Goal: Find specific page/section: Find specific page/section

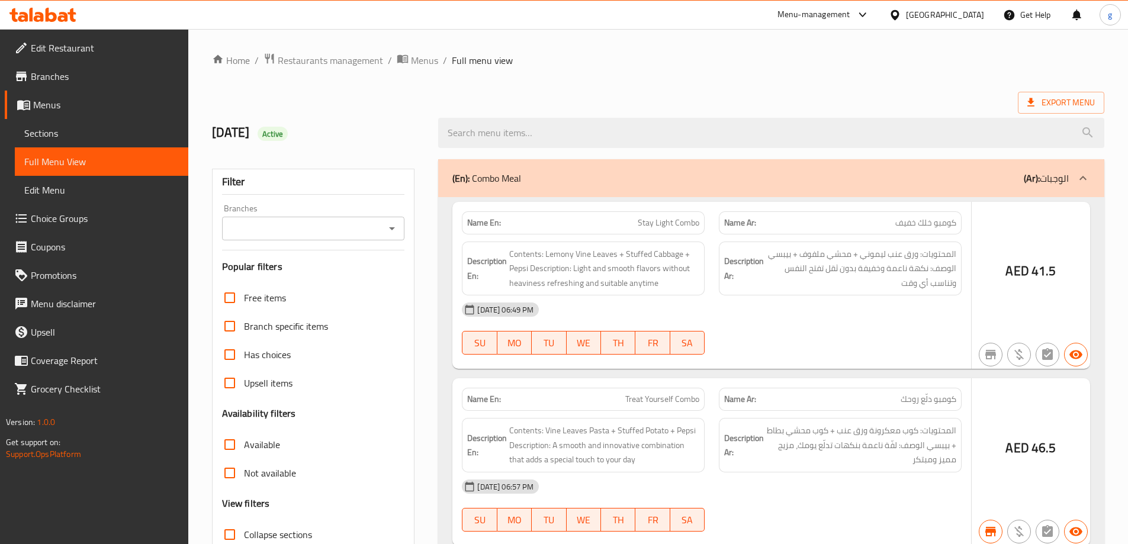
click at [944, 16] on div at bounding box center [564, 272] width 1128 height 544
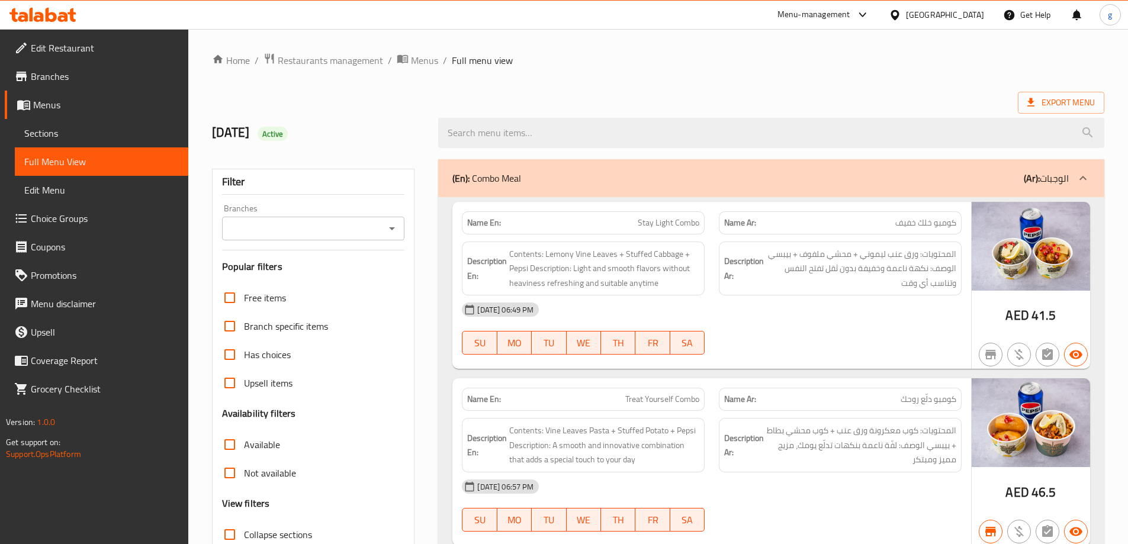
click at [941, 20] on div "[GEOGRAPHIC_DATA]" at bounding box center [945, 14] width 78 height 13
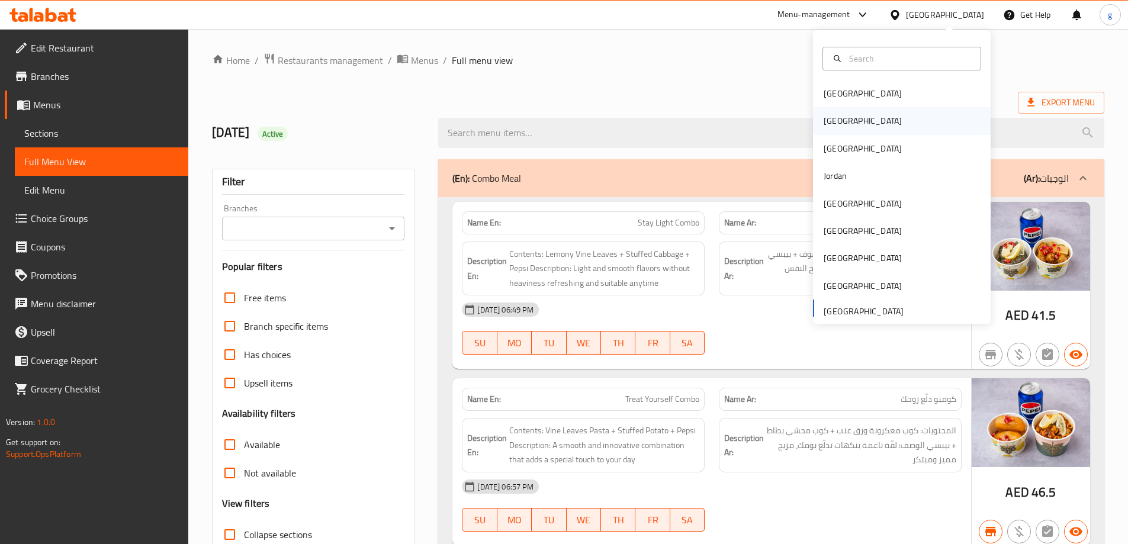
click at [848, 119] on div "[GEOGRAPHIC_DATA]" at bounding box center [862, 120] width 97 height 27
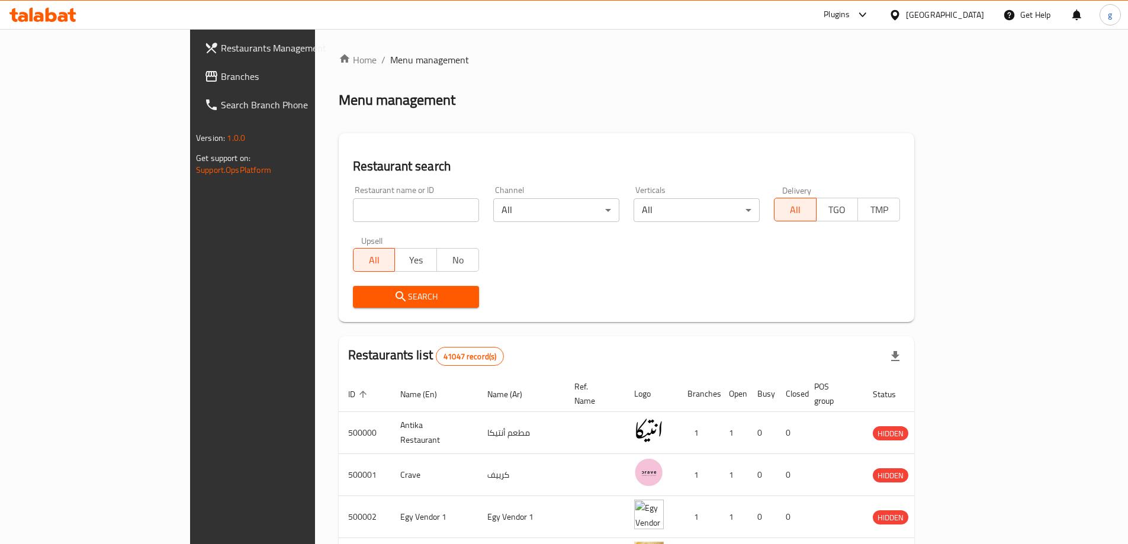
click at [221, 71] on span "Branches" at bounding box center [295, 76] width 148 height 14
